Goal: Task Accomplishment & Management: Use online tool/utility

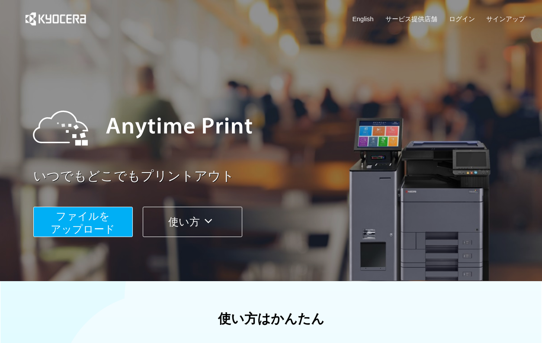
click at [106, 221] on button "ファイルを ​​アップロード" at bounding box center [82, 222] width 99 height 30
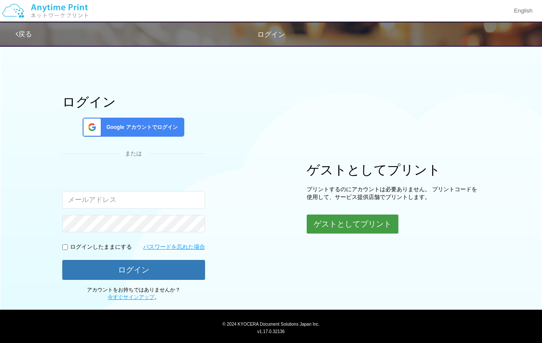
click at [332, 224] on button "ゲストとしてプリント" at bounding box center [353, 223] width 92 height 19
click at [326, 222] on button "ゲストとしてプリント" at bounding box center [353, 223] width 92 height 19
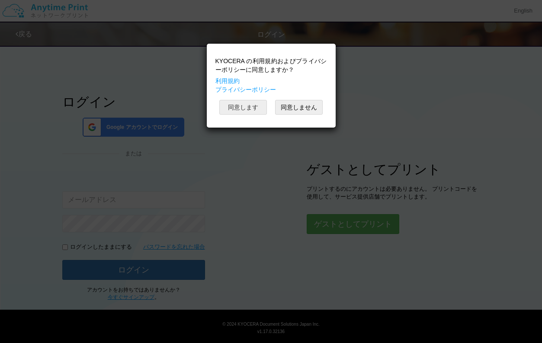
click at [251, 109] on button "同意します" at bounding box center [243, 107] width 48 height 15
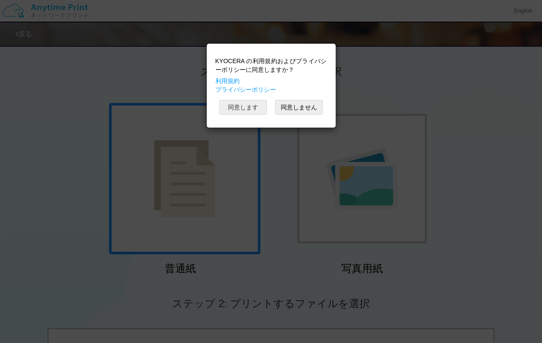
click at [237, 108] on button "同意します" at bounding box center [243, 107] width 48 height 15
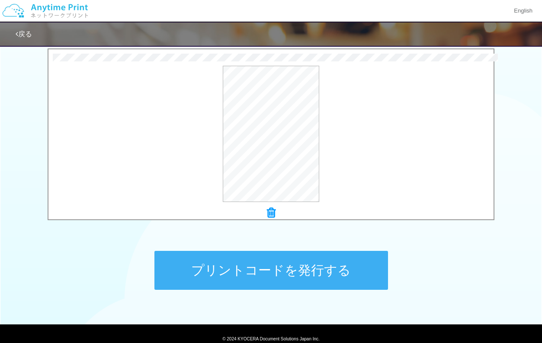
scroll to position [314, 0]
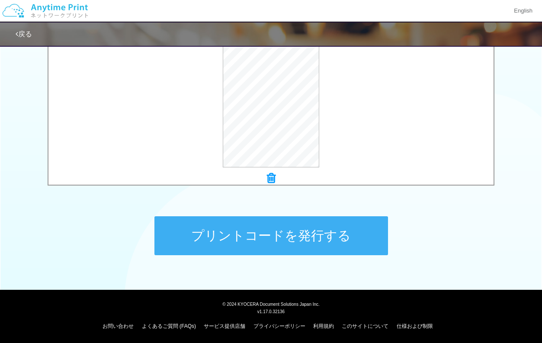
click at [276, 238] on button "プリントコードを発行する" at bounding box center [270, 235] width 233 height 39
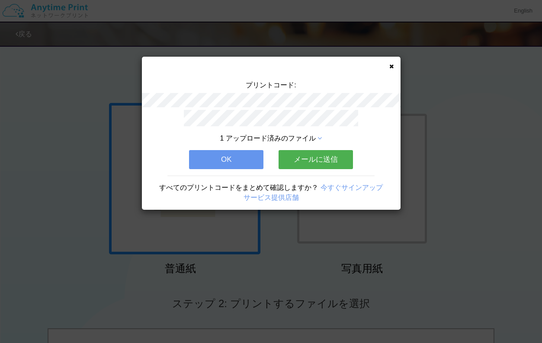
click at [233, 154] on button "OK" at bounding box center [226, 159] width 74 height 19
